Goal: Information Seeking & Learning: Find specific fact

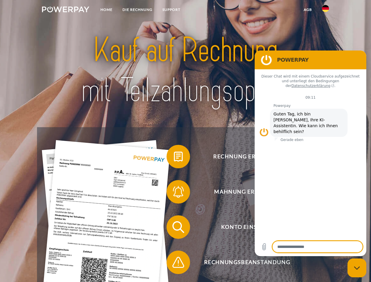
click at [66, 10] on img at bounding box center [65, 9] width 47 height 6
click at [326, 10] on img at bounding box center [325, 8] width 7 height 7
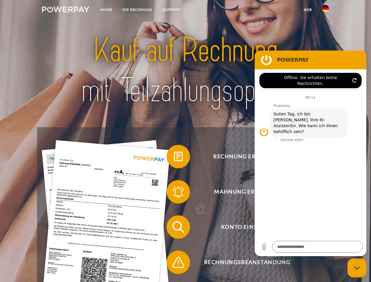
click at [308, 10] on link "agb" at bounding box center [308, 9] width 18 height 11
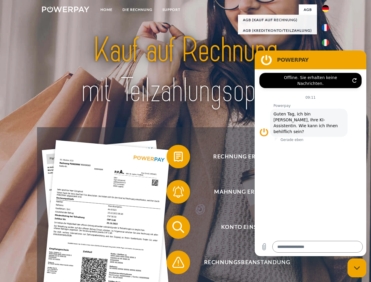
click at [174, 158] on span at bounding box center [169, 156] width 29 height 29
click at [174, 193] on span at bounding box center [169, 191] width 29 height 29
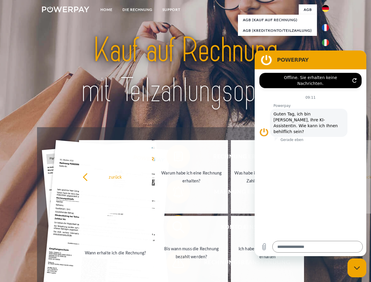
click at [174, 228] on link "Bis wann muss die Rechnung bezahlt werden?" at bounding box center [191, 252] width 73 height 73
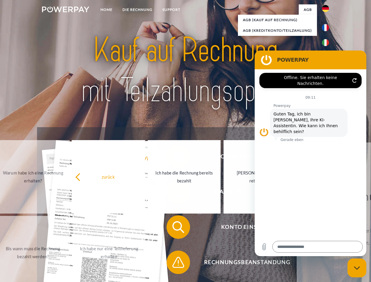
click at [174, 264] on span at bounding box center [169, 262] width 29 height 29
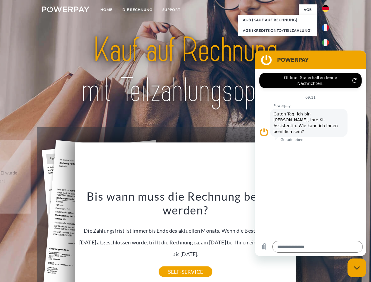
click at [357, 268] on icon "Messaging-Fenster schließen" at bounding box center [357, 268] width 6 height 4
type textarea "*"
